Goal: Information Seeking & Learning: Find contact information

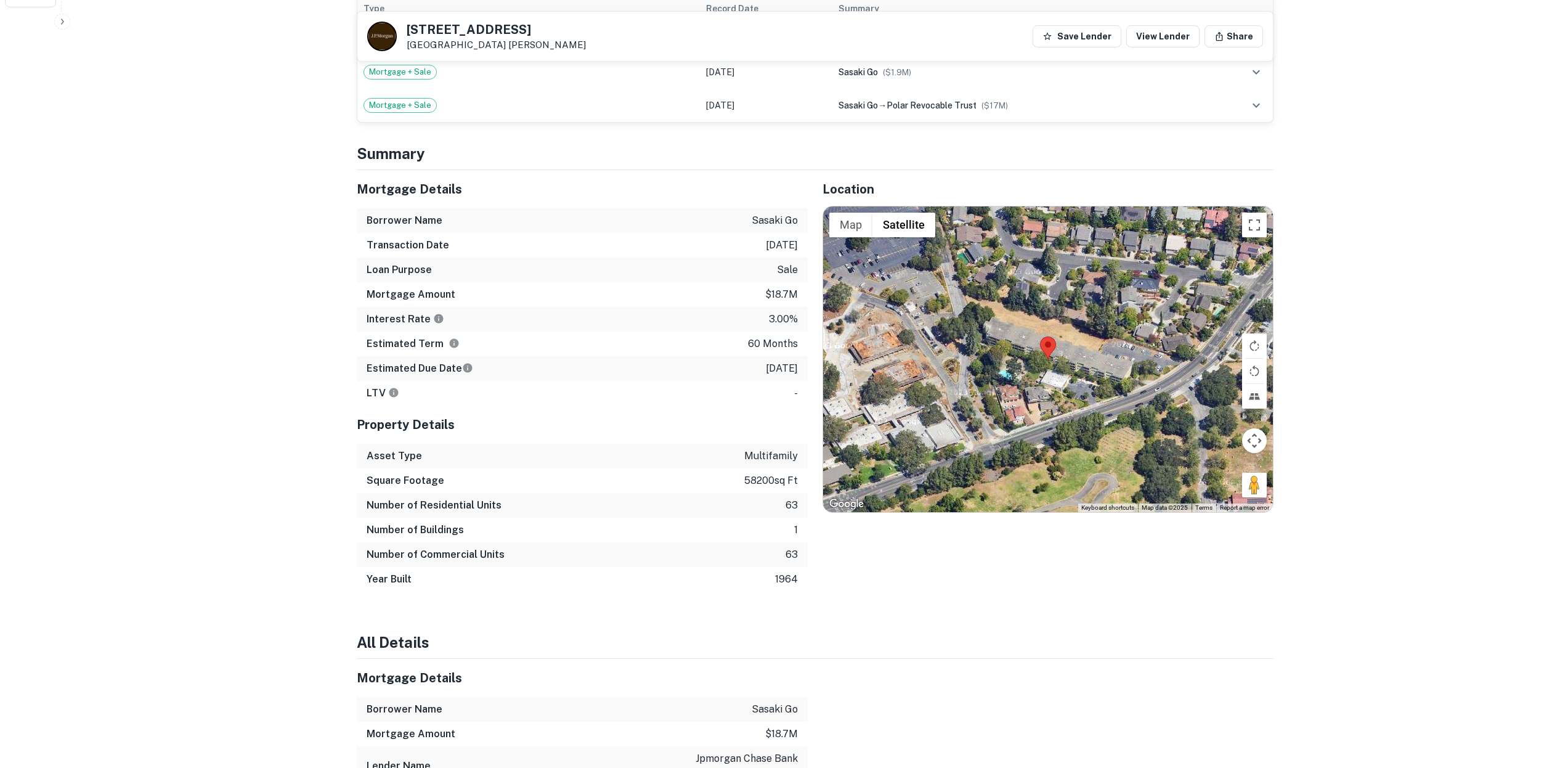
scroll to position [740, 0]
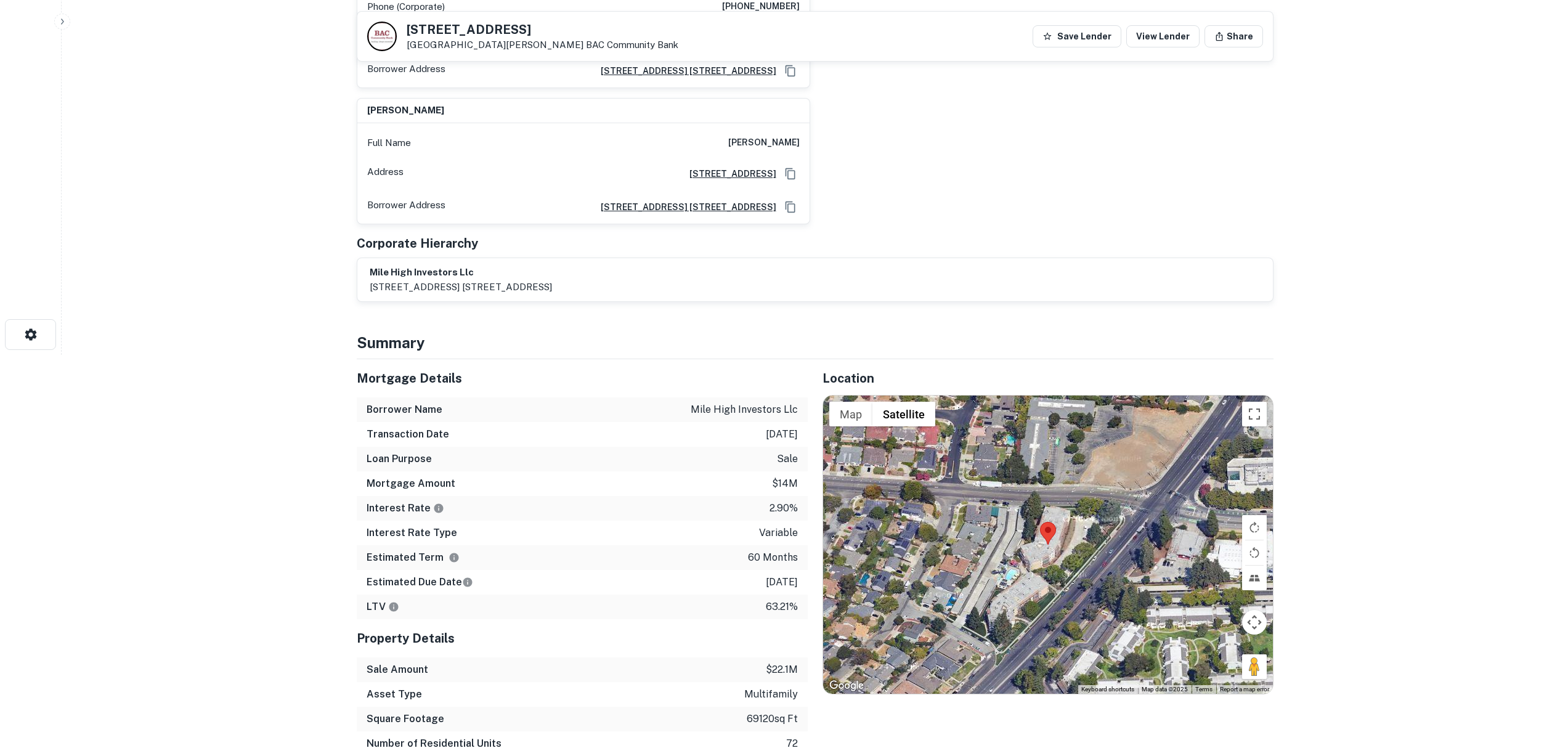
scroll to position [392, 0]
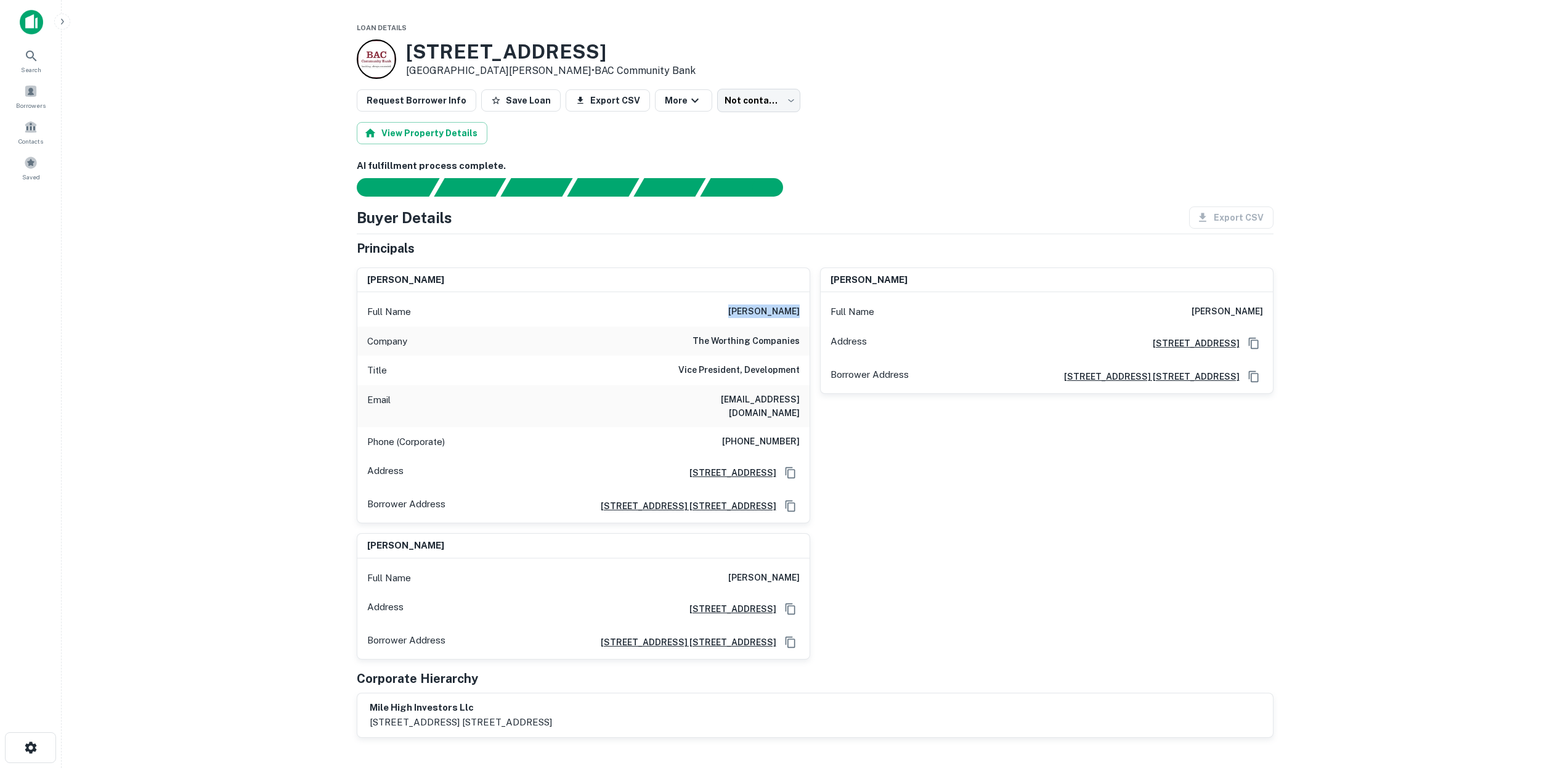
drag, startPoint x: 741, startPoint y: 310, endPoint x: 813, endPoint y: 315, distance: 72.2
click at [809, 317] on div "Full Name jack worthing" at bounding box center [583, 312] width 452 height 29
copy h6 "jack worthing"
click at [1173, 315] on div "Full Name matthew l worthing" at bounding box center [1046, 312] width 452 height 29
drag, startPoint x: 1258, startPoint y: 310, endPoint x: 1291, endPoint y: 310, distance: 33.0
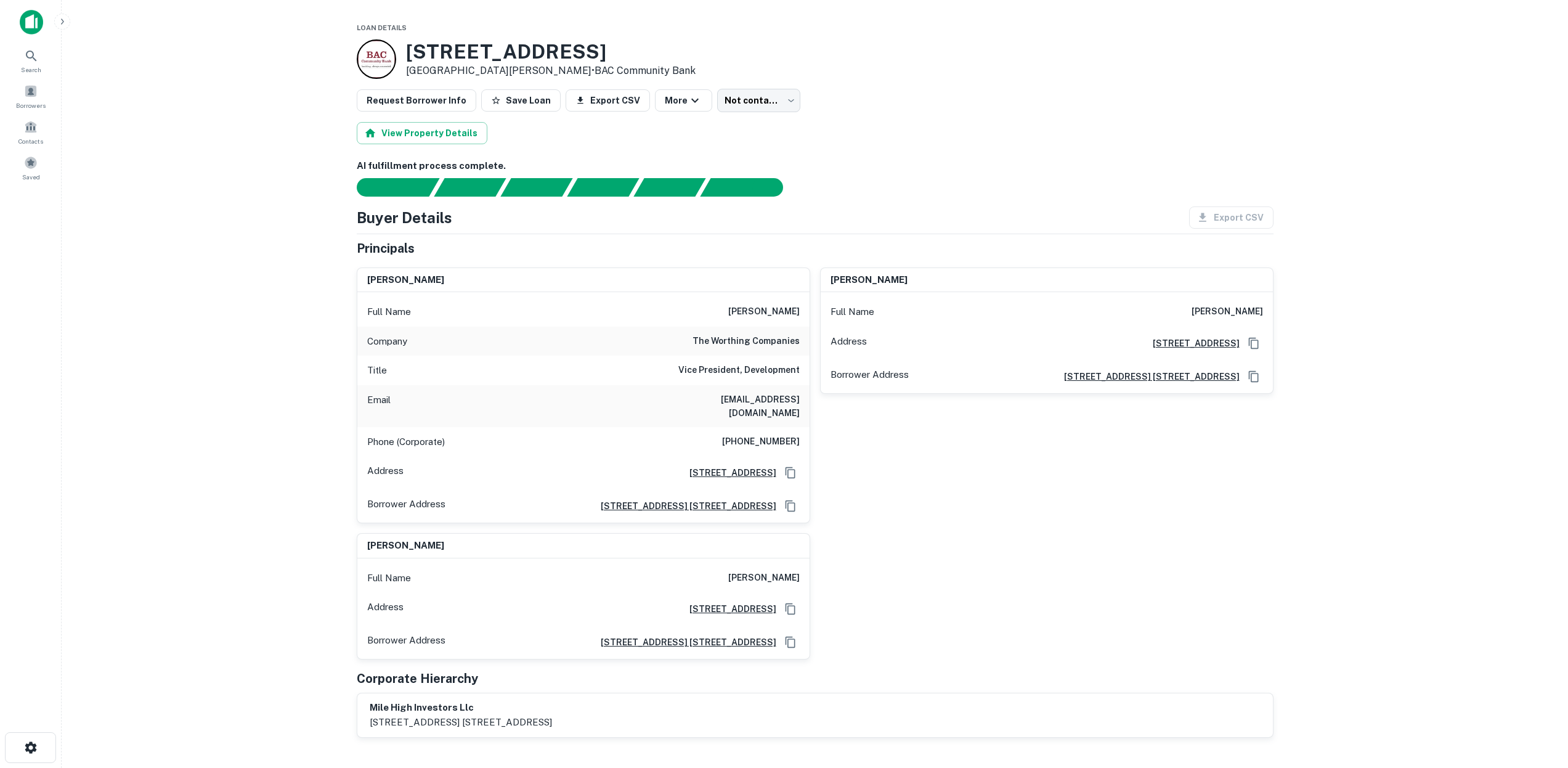
click at [1291, 310] on main "Loan Details 1255 Saratoga Ave San Jose, CA95129 • BAC Community Bank Request B…" at bounding box center [814, 384] width 1506 height 768
copy h6 "matthew l worthing"
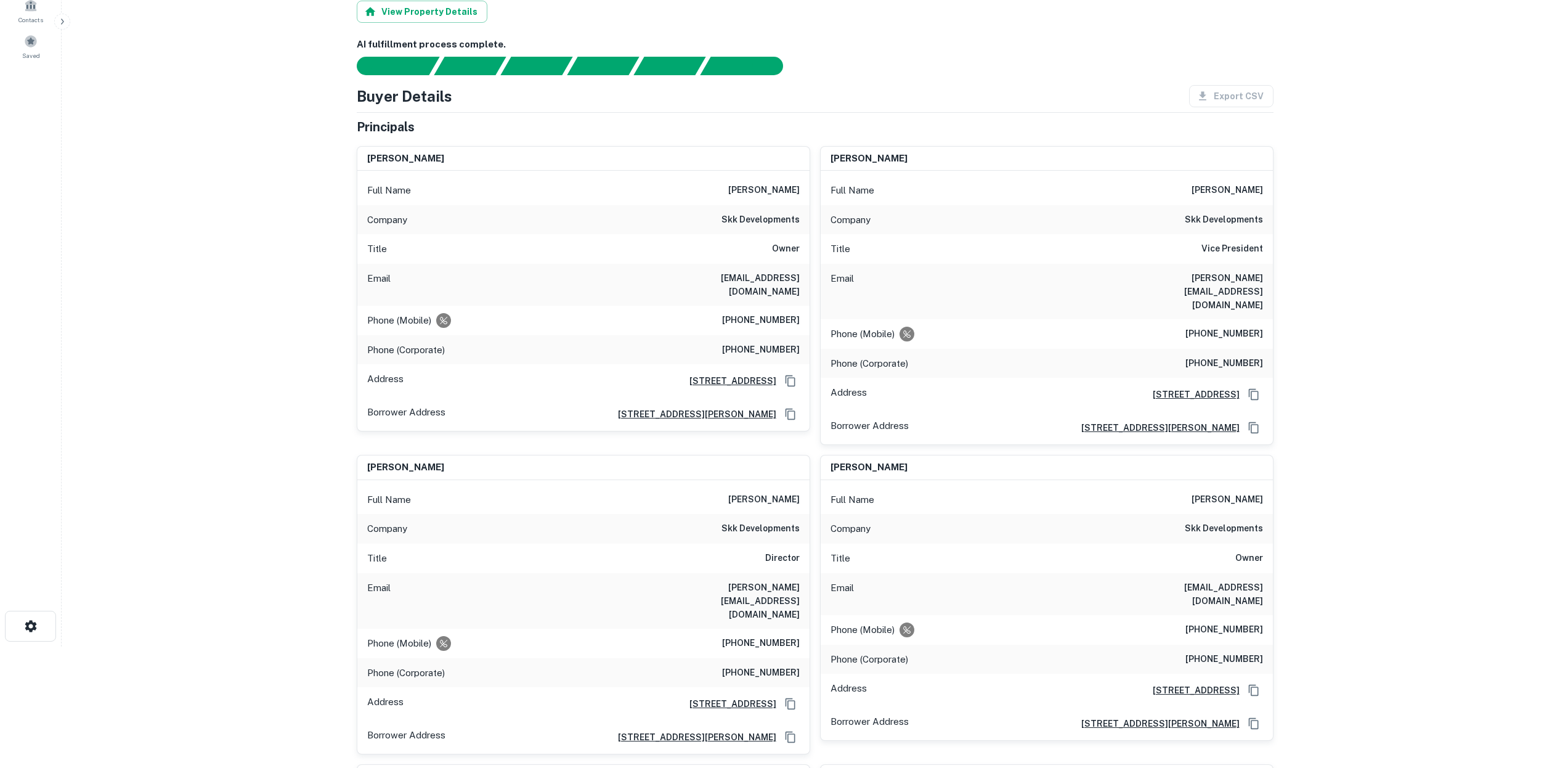
scroll to position [123, 0]
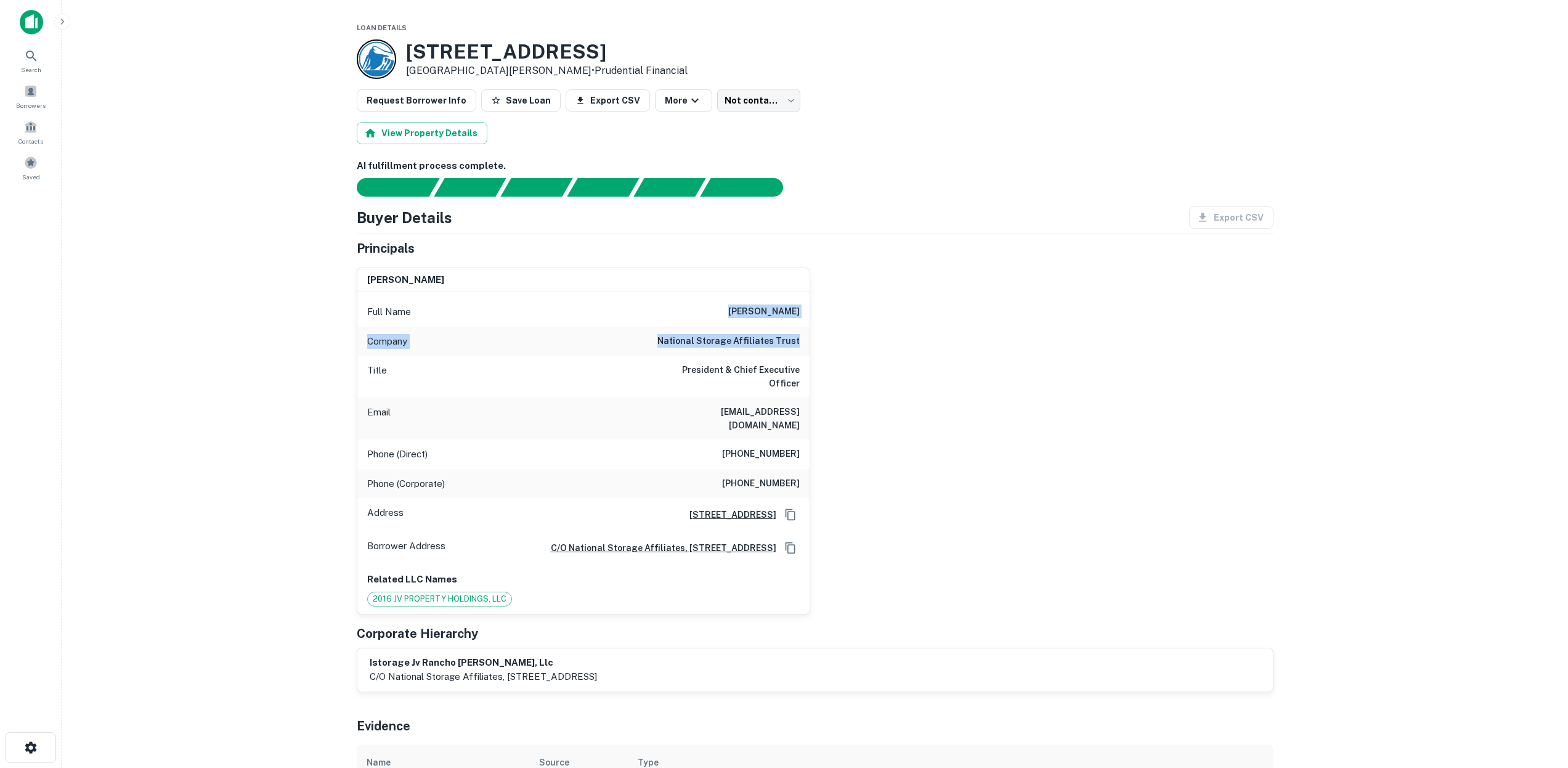
drag, startPoint x: 726, startPoint y: 308, endPoint x: 800, endPoint y: 342, distance: 81.4
click at [800, 342] on div "Full Name [PERSON_NAME] Company national storage affiliates trust Title Preside…" at bounding box center [583, 453] width 452 height 322
copy div "tamara d. fischer Company national storage affiliates trust"
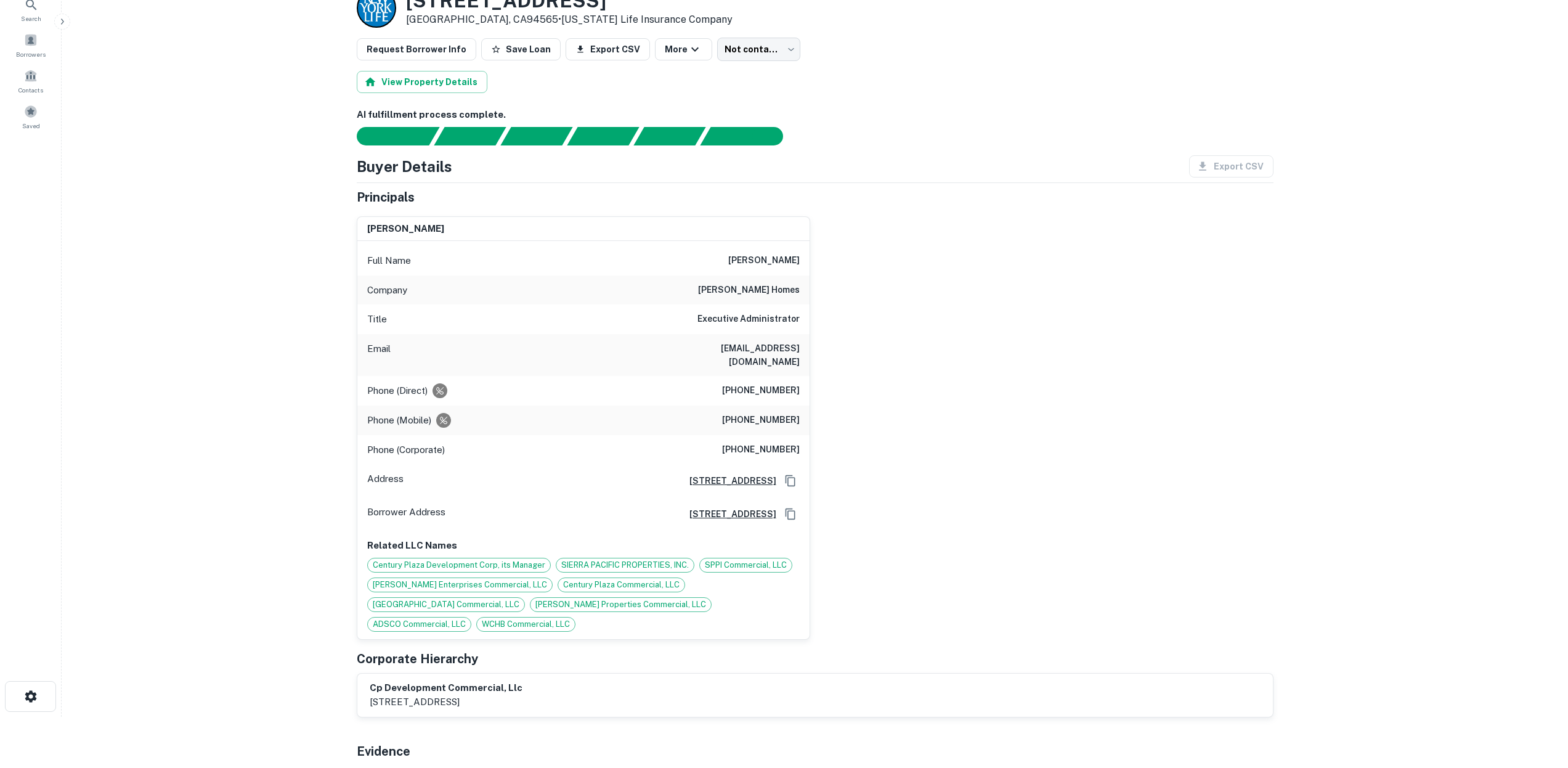
scroll to position [41, 0]
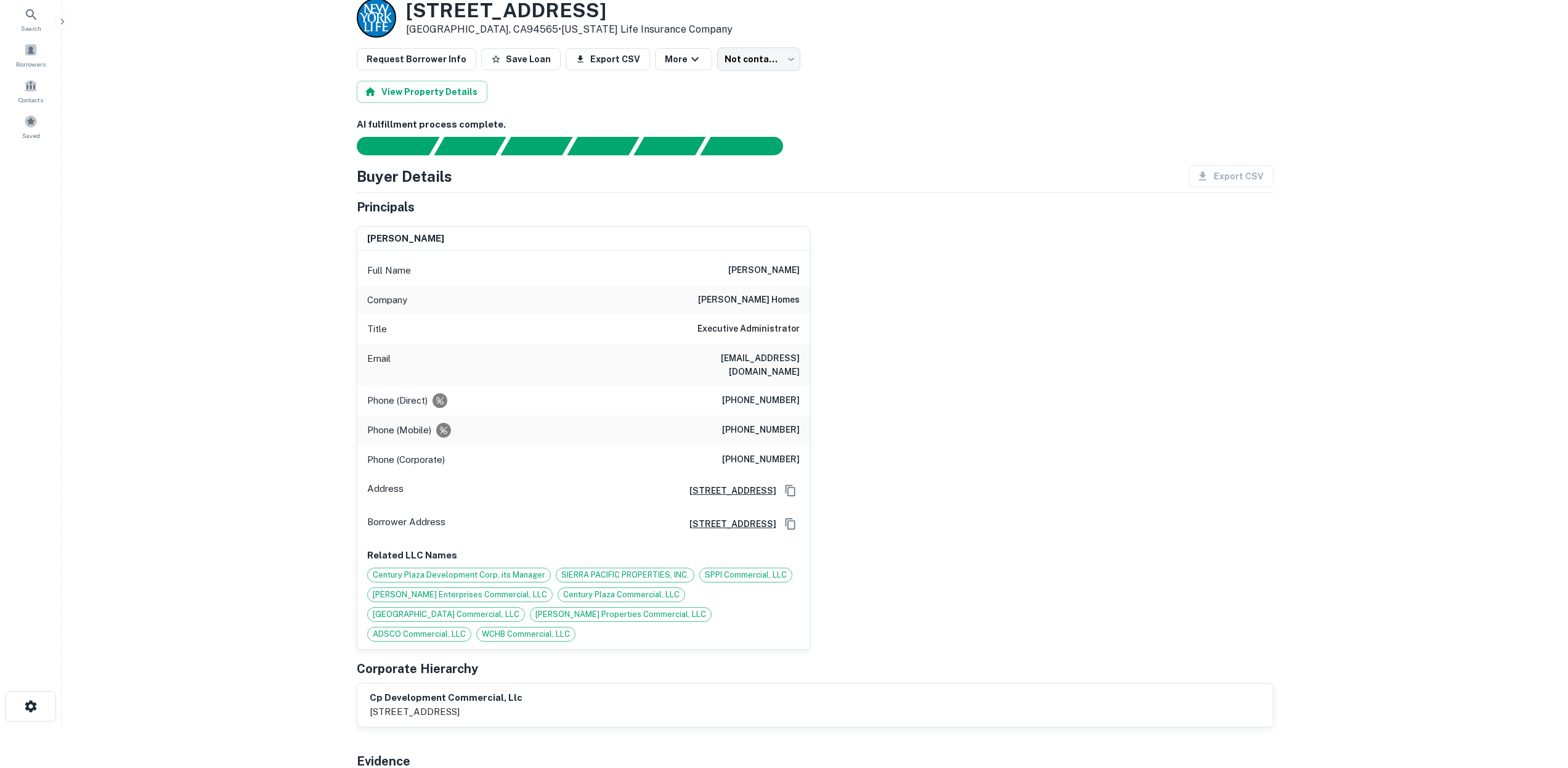
click at [729, 354] on h6 "[EMAIL_ADDRESS][DOMAIN_NAME]" at bounding box center [726, 365] width 148 height 27
drag, startPoint x: 782, startPoint y: 359, endPoint x: 798, endPoint y: 359, distance: 16.0
click at [798, 359] on h6 "aseeno@seenohomes.com" at bounding box center [726, 365] width 148 height 27
click at [798, 360] on div "Email aseeno@seenohomes.com" at bounding box center [583, 365] width 452 height 42
drag, startPoint x: 731, startPoint y: 356, endPoint x: 806, endPoint y: 357, distance: 75.0
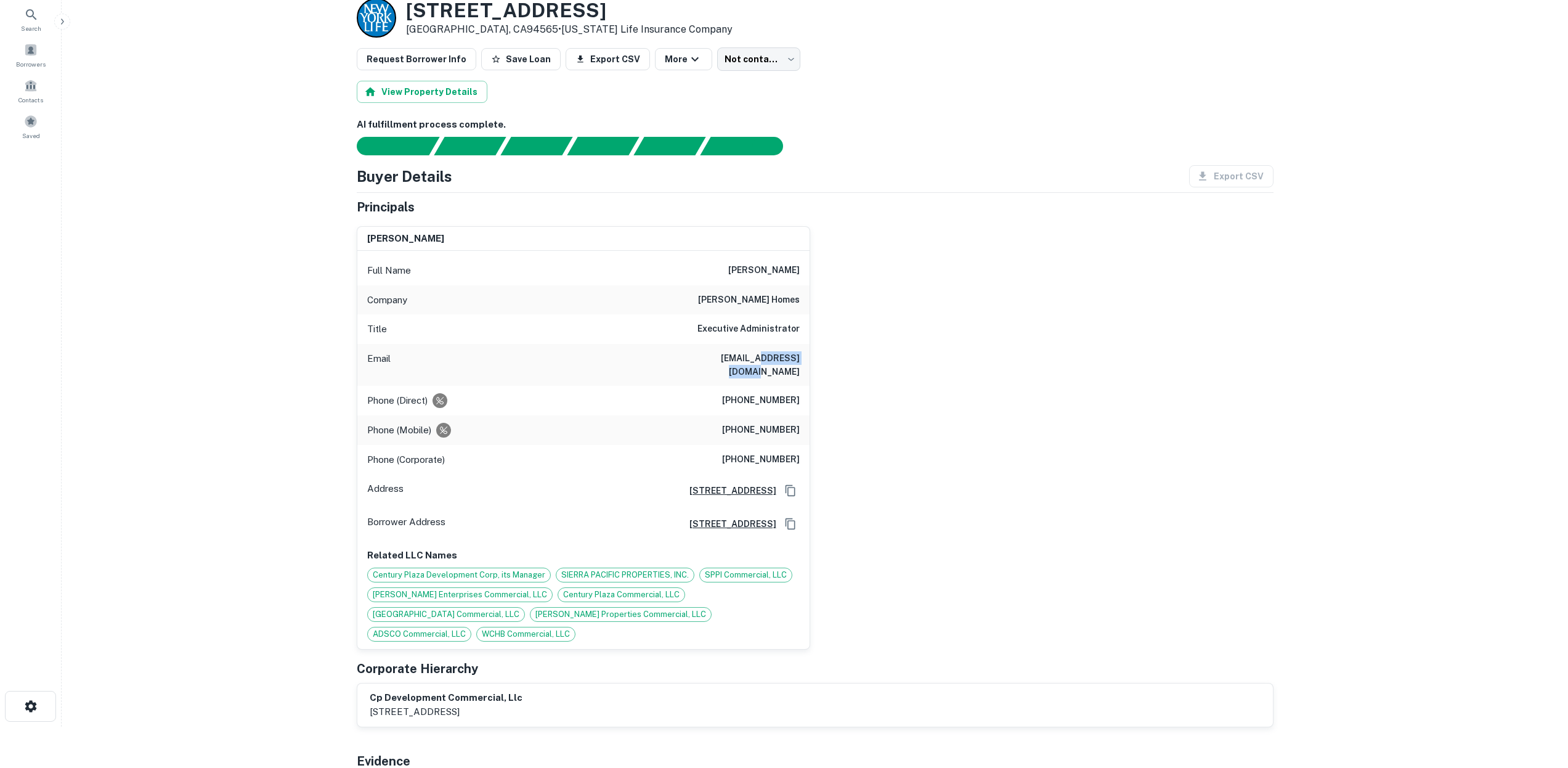
click at [806, 357] on div "Email aseeno@seenohomes.com" at bounding box center [583, 365] width 452 height 42
drag, startPoint x: 800, startPoint y: 357, endPoint x: 750, endPoint y: 356, distance: 50.0
click at [799, 357] on div "Email aseeno@seenohomes.com" at bounding box center [583, 365] width 452 height 42
drag, startPoint x: 730, startPoint y: 356, endPoint x: 818, endPoint y: 360, distance: 88.1
click at [818, 360] on div "albert d. seeno Full Name albert d. seeno Company seeno homes Title Executive A…" at bounding box center [809, 432] width 927 height 433
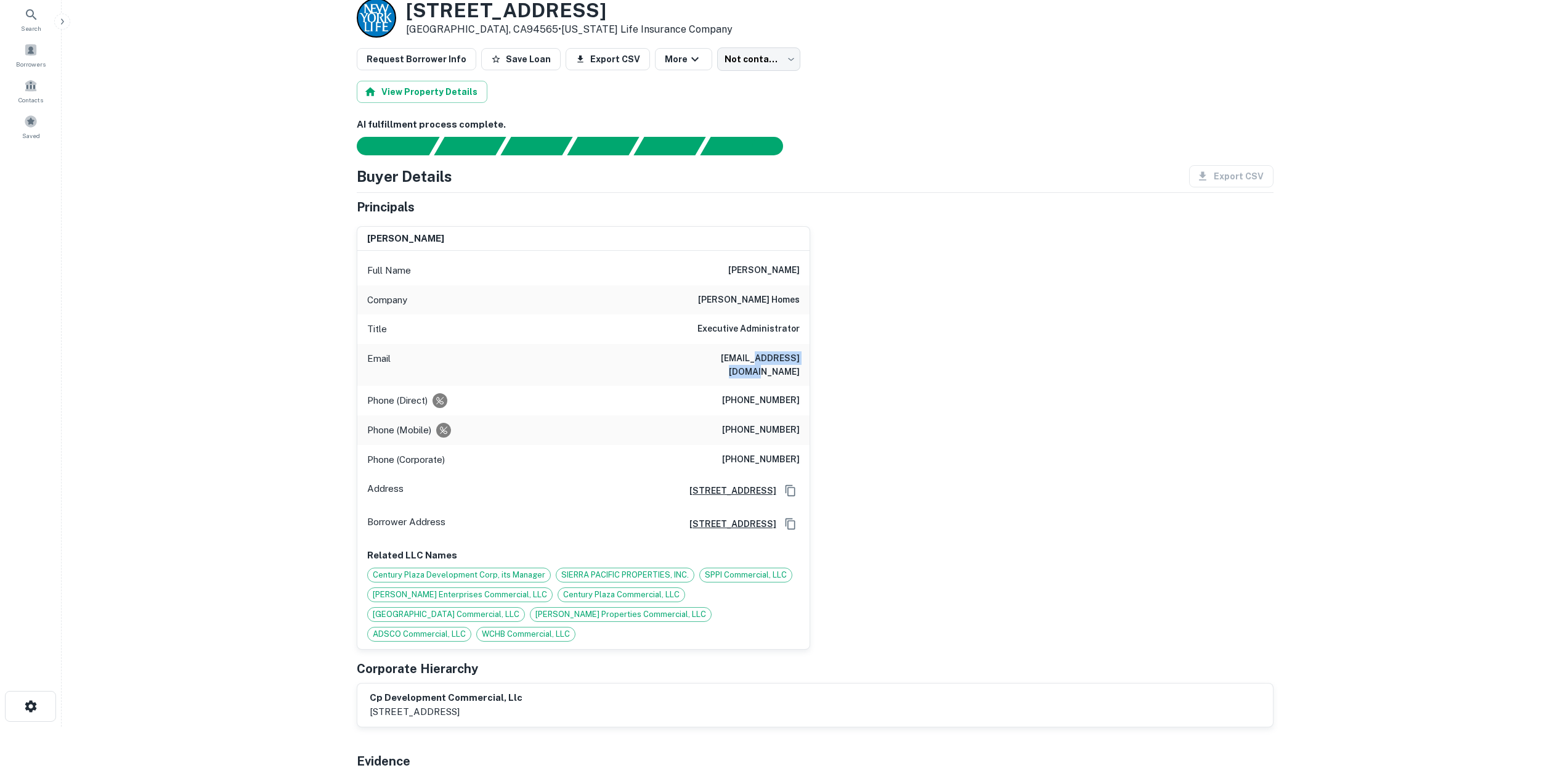
copy h6 "seenohomes.com"
click at [855, 298] on div "albert d. seeno Full Name albert d. seeno Company seeno homes Title Executive A…" at bounding box center [809, 432] width 927 height 433
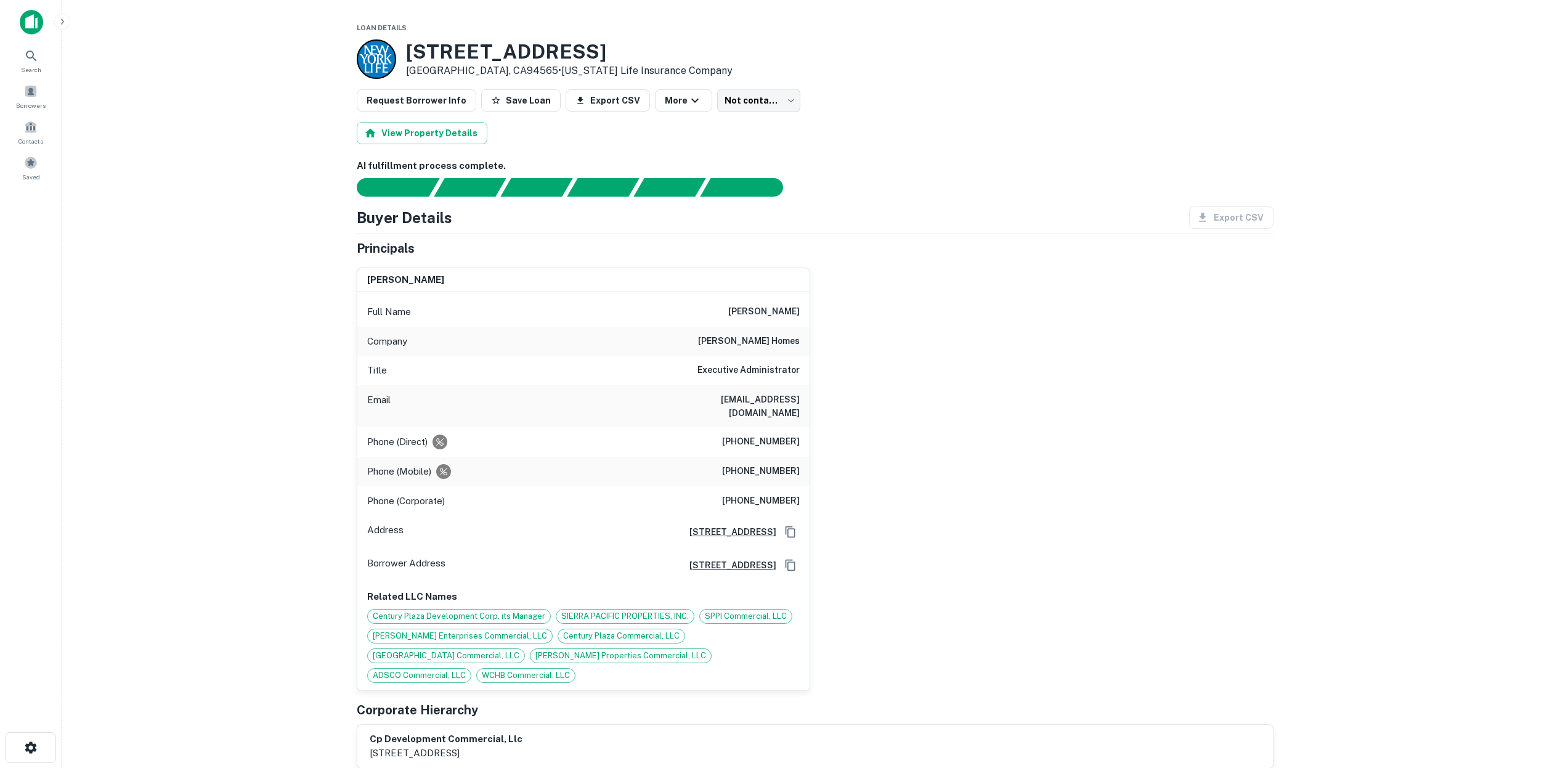
scroll to position [0, 0]
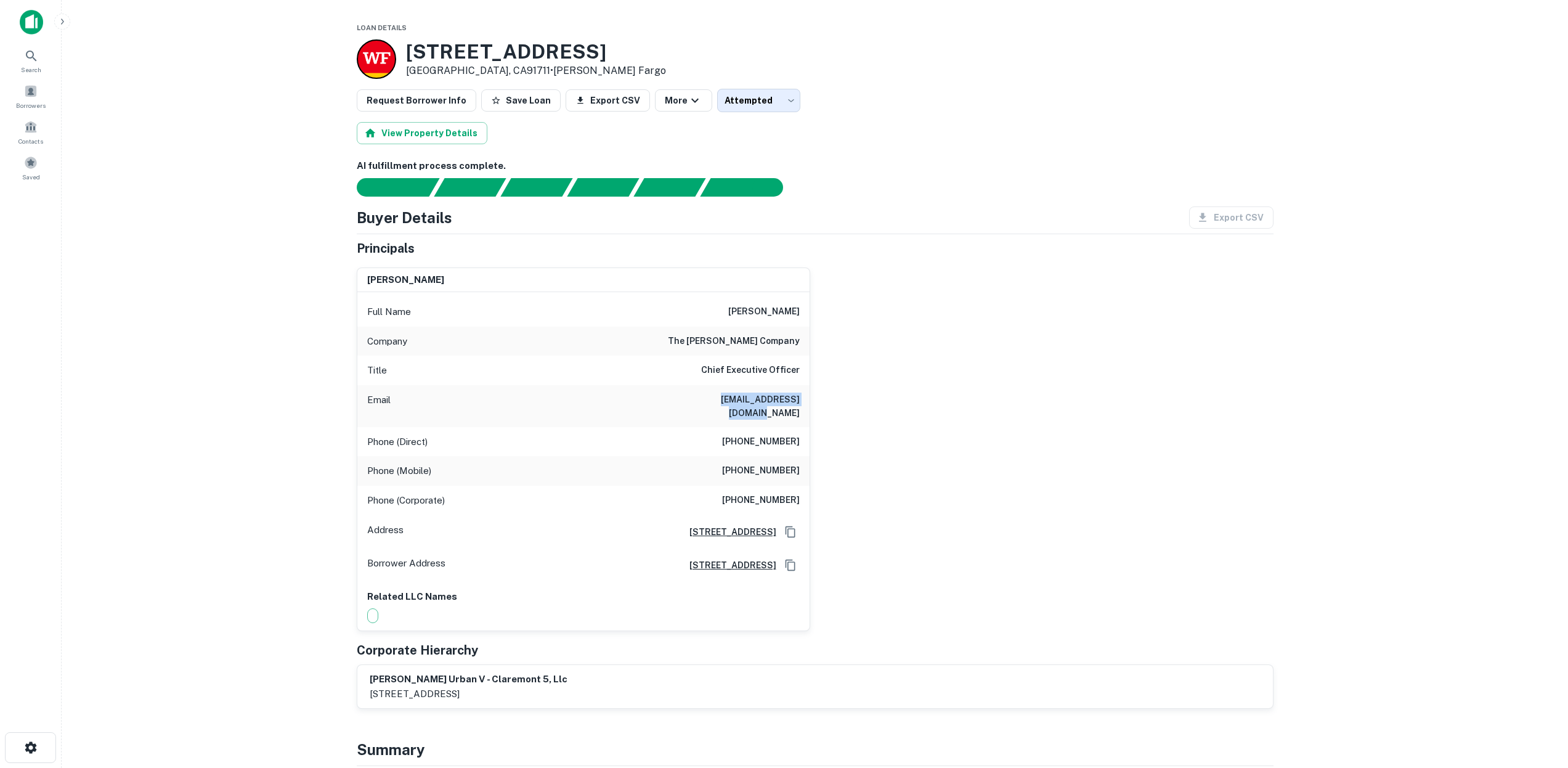
drag, startPoint x: 710, startPoint y: 398, endPoint x: 802, endPoint y: 398, distance: 92.0
click at [802, 398] on div "Email slaurie@theolsonco.com" at bounding box center [583, 406] width 452 height 42
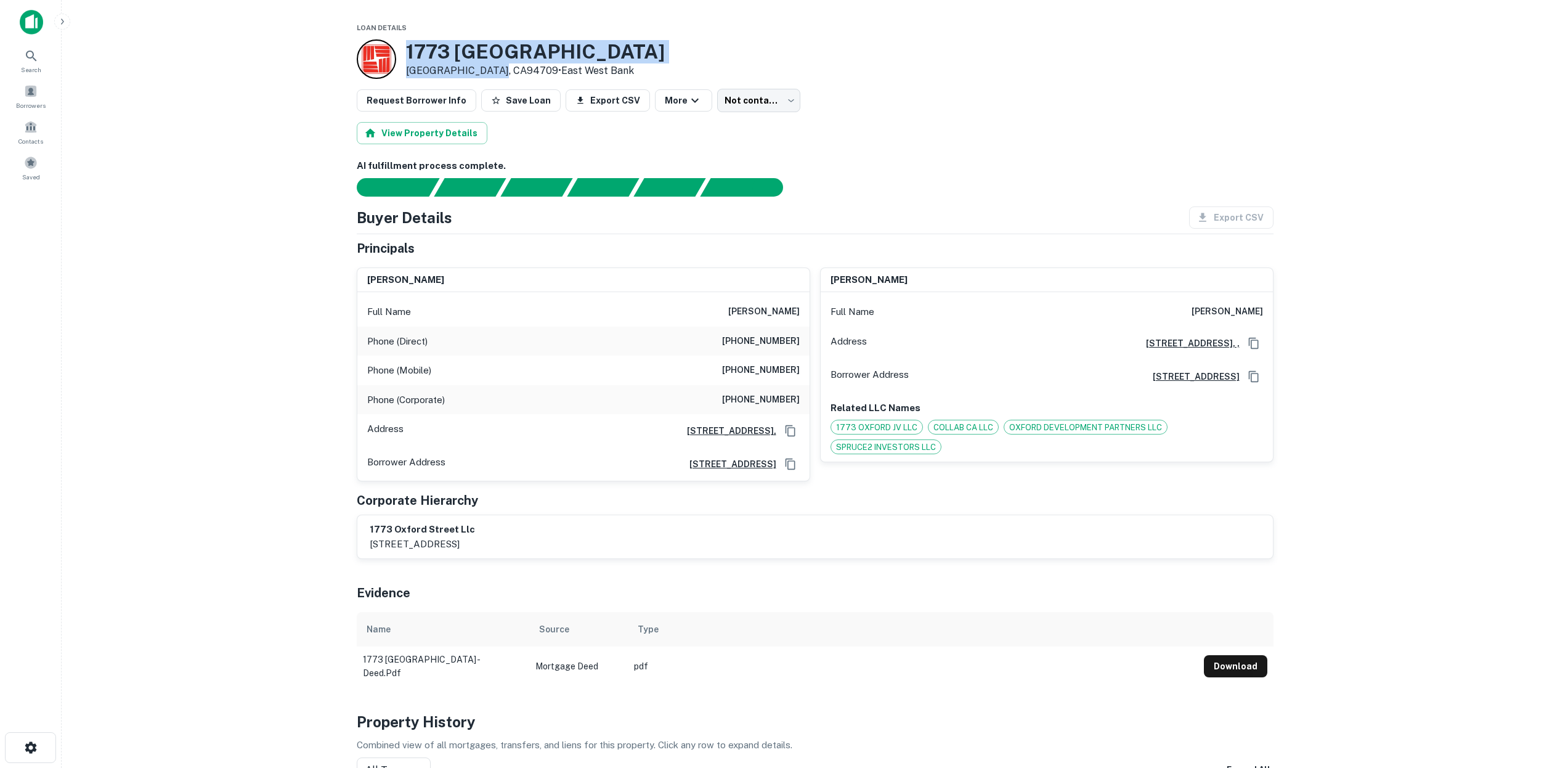
drag, startPoint x: 406, startPoint y: 45, endPoint x: 495, endPoint y: 68, distance: 91.9
click at [495, 68] on div "1773 Oxford St Berkeley, CA94709 • East West Bank" at bounding box center [535, 59] width 259 height 38
copy div "1773 Oxford St Berkeley, CA94709"
click at [284, 124] on main "Loan Details 1773 Oxford St Berkeley, CA94709 • East West Bank Request Borrower…" at bounding box center [814, 384] width 1506 height 768
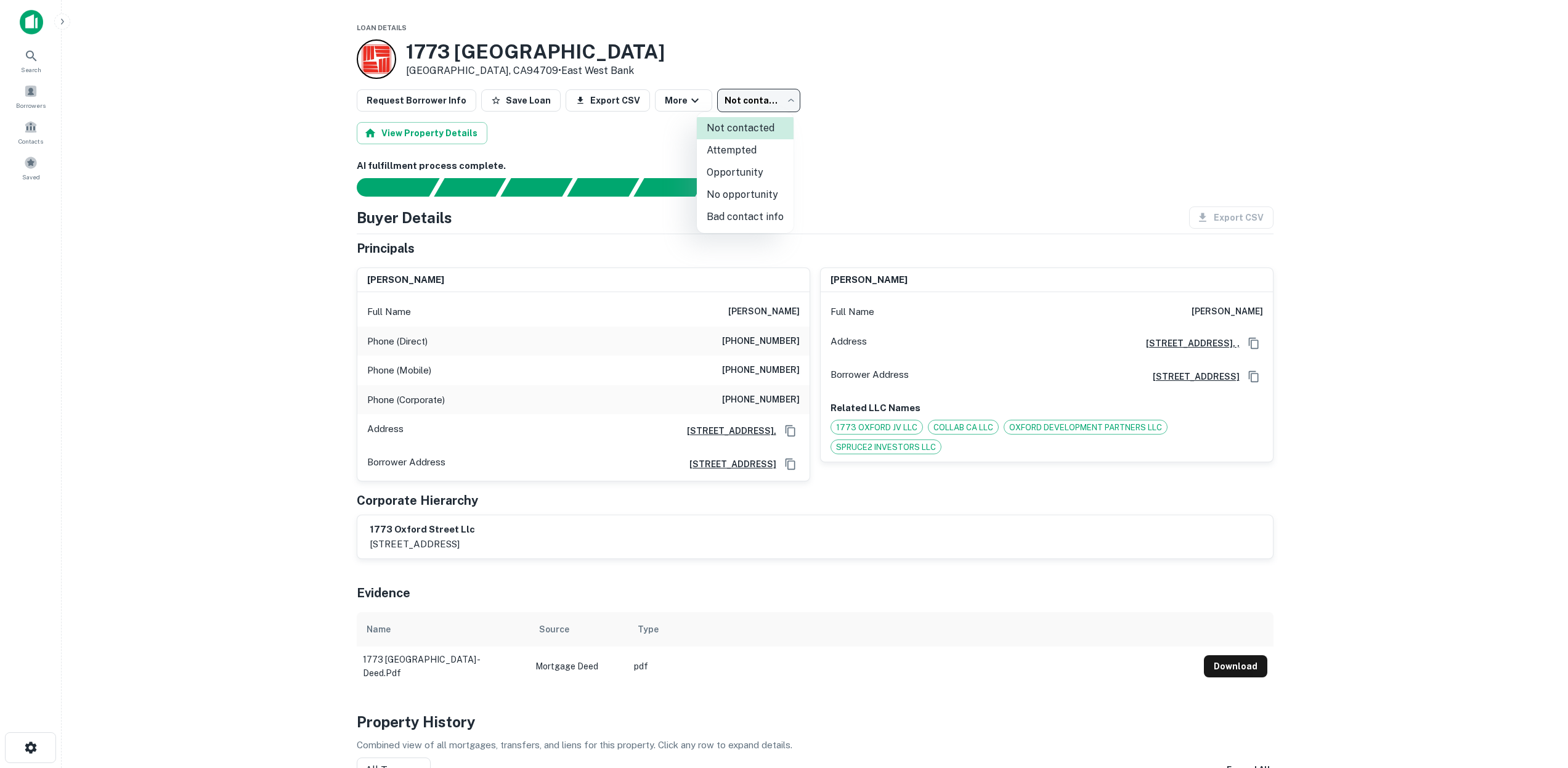
click at [745, 97] on body "Search Borrowers Contacts Saved Loan Details 1773 Oxford St Berkeley, CA94709 •…" at bounding box center [784, 384] width 1568 height 768
click at [745, 217] on li "Bad contact info" at bounding box center [745, 217] width 97 height 22
type input "**********"
click at [1247, 663] on button "Download" at bounding box center [1235, 666] width 63 height 22
drag, startPoint x: 759, startPoint y: 311, endPoint x: 801, endPoint y: 313, distance: 42.0
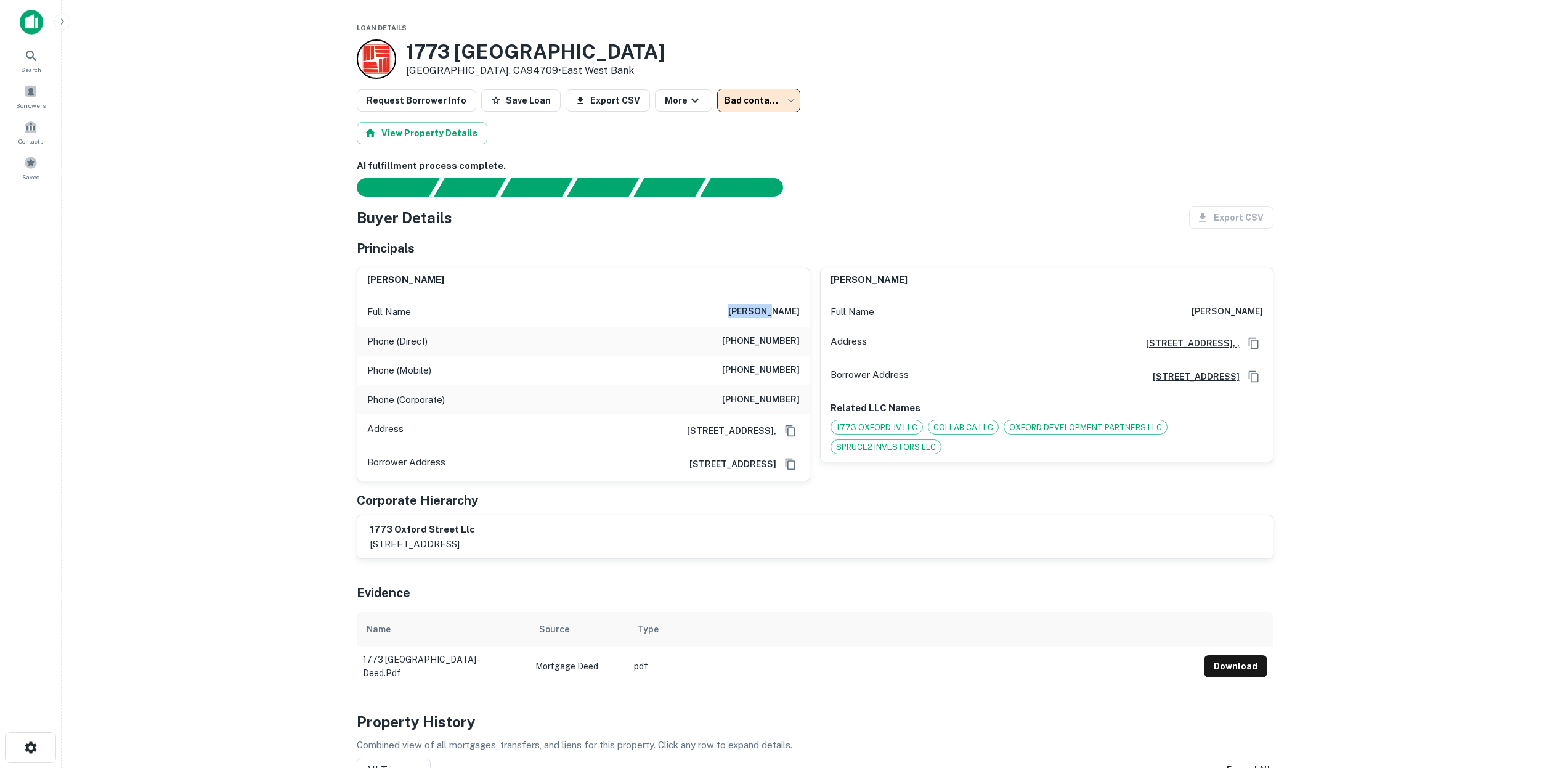
click at [801, 313] on div "Full Name qin wang" at bounding box center [583, 312] width 452 height 29
copy h6 "qin wang"
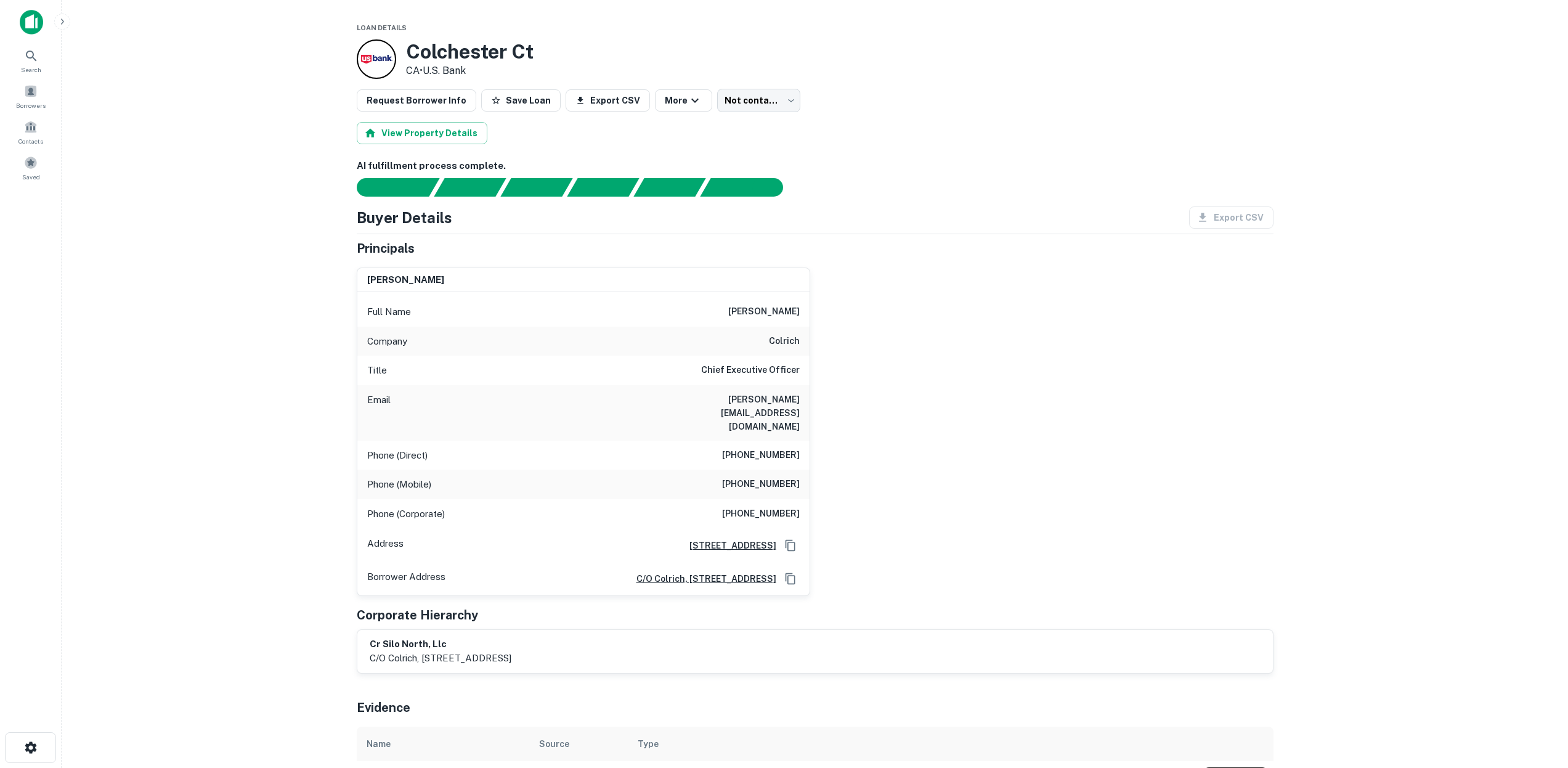
drag, startPoint x: 784, startPoint y: 401, endPoint x: 770, endPoint y: 400, distance: 14.0
click at [784, 401] on h6 "[PERSON_NAME][EMAIL_ADDRESS][DOMAIN_NAME]" at bounding box center [726, 413] width 148 height 40
drag, startPoint x: 753, startPoint y: 398, endPoint x: 858, endPoint y: 400, distance: 105.0
click at [858, 400] on div "[PERSON_NAME] Full Name [PERSON_NAME] Title Chief Executive Officer Email [PERS…" at bounding box center [809, 426] width 927 height 338
copy h6 "[DOMAIN_NAME]"
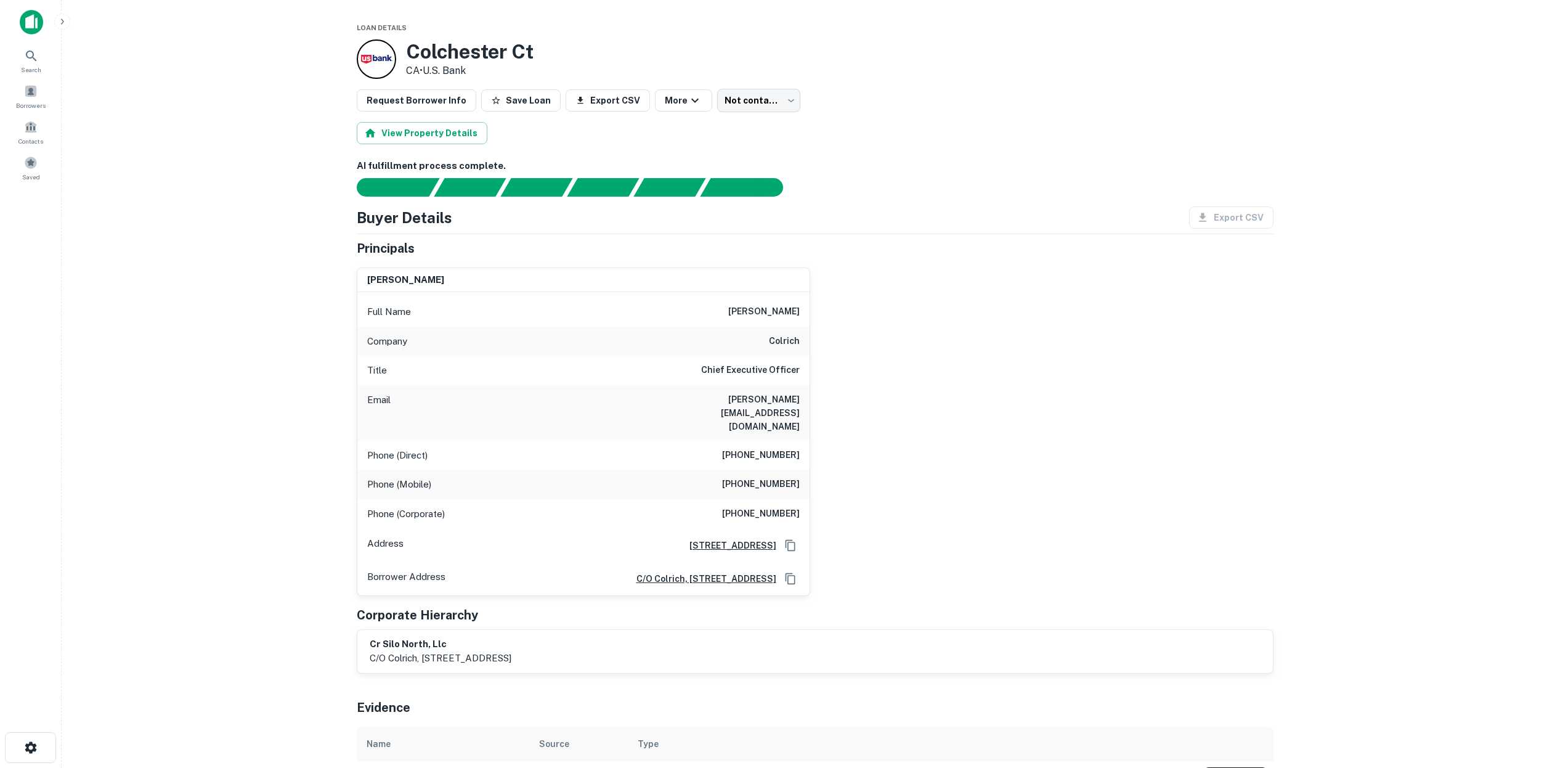
click at [905, 241] on div "Principals" at bounding box center [815, 248] width 917 height 19
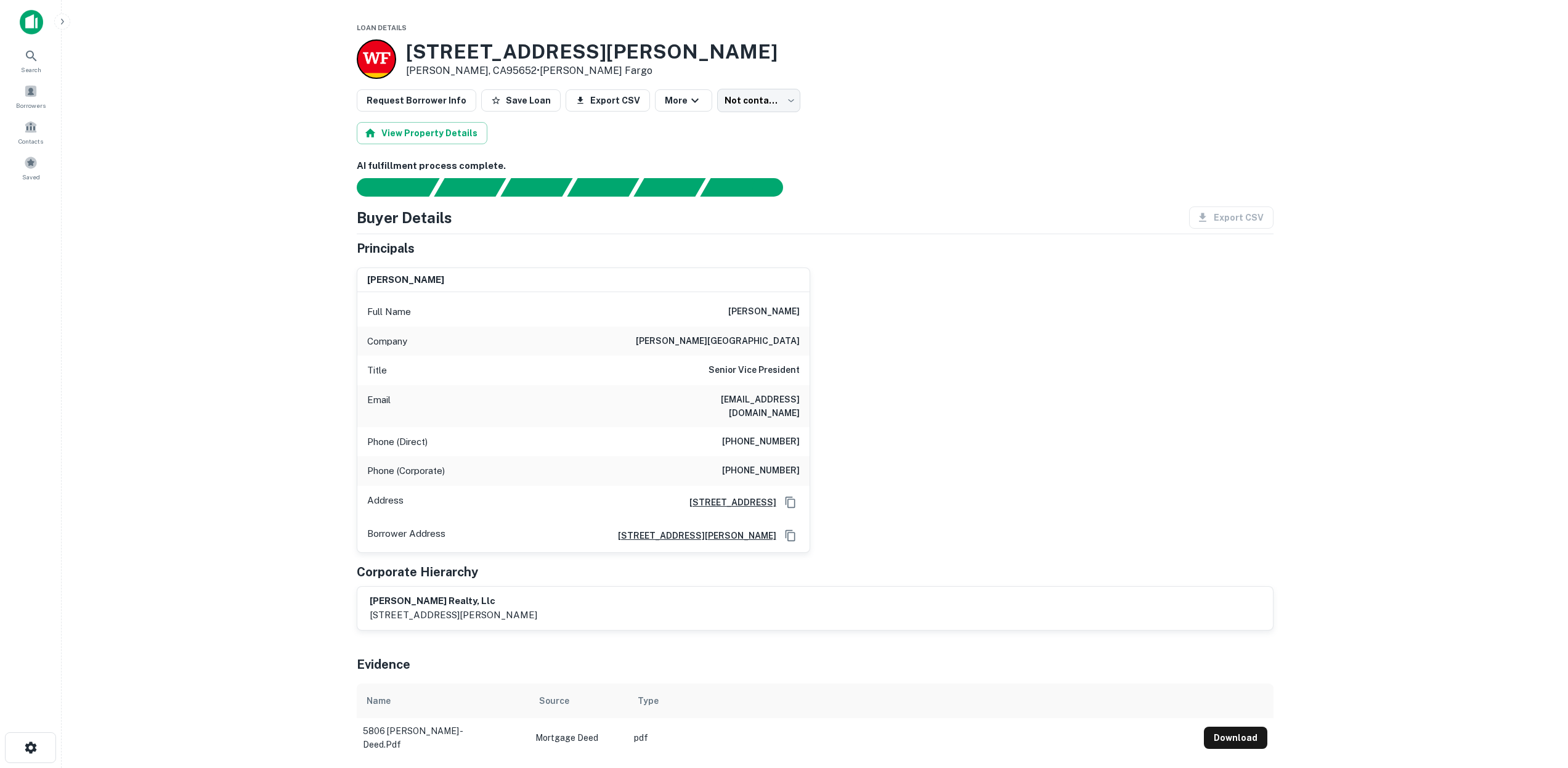
scroll to position [1, 0]
drag, startPoint x: 722, startPoint y: 398, endPoint x: 833, endPoint y: 400, distance: 111.0
click at [833, 400] on div "[PERSON_NAME] Full Name [PERSON_NAME] Company [PERSON_NAME] park Title Senior V…" at bounding box center [809, 404] width 927 height 295
copy h6 "[DOMAIN_NAME]"
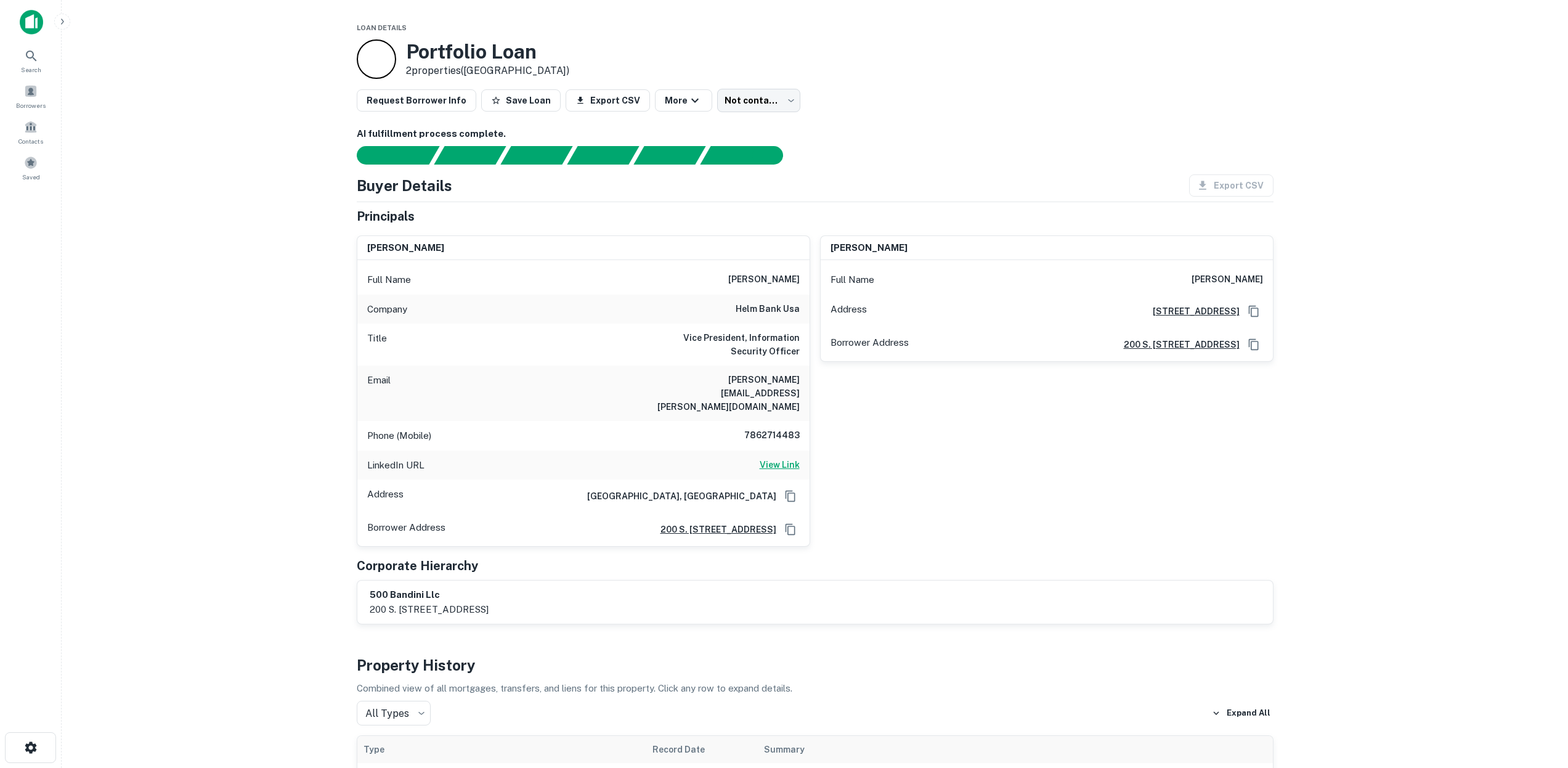
click at [776, 458] on h6 "View Link" at bounding box center [779, 464] width 40 height 13
